Goal: Task Accomplishment & Management: Complete application form

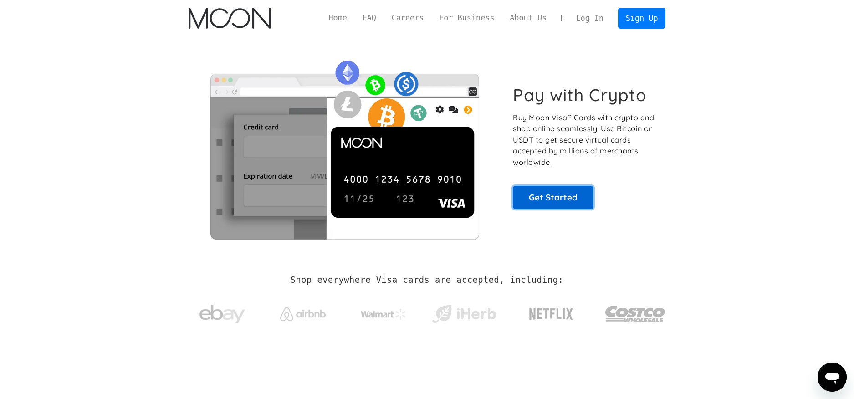
click at [548, 196] on link "Get Started" at bounding box center [553, 197] width 81 height 23
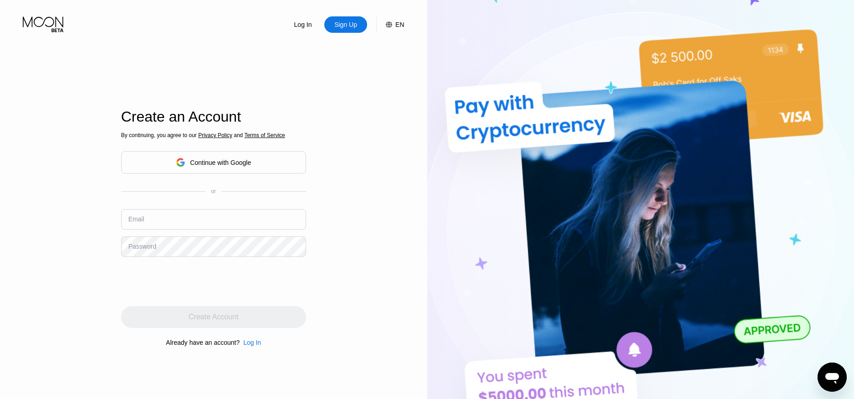
click at [198, 222] on input "text" at bounding box center [213, 219] width 185 height 21
type input "jojodiao@gmail.com"
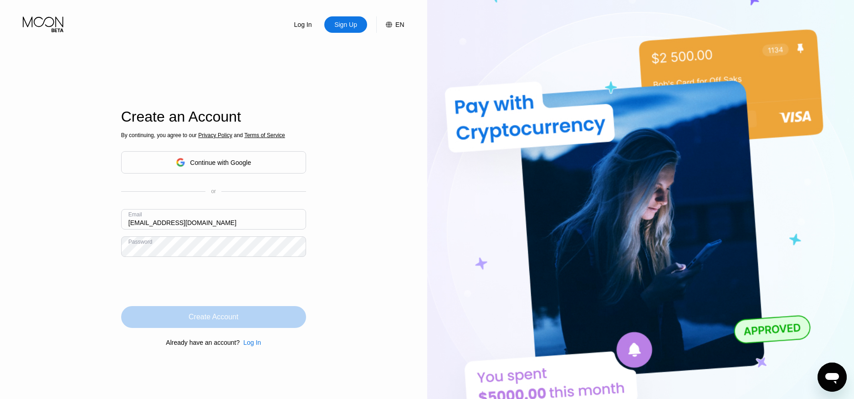
click at [250, 317] on div "Create Account" at bounding box center [213, 317] width 185 height 22
